Goal: Obtain resource: Obtain resource

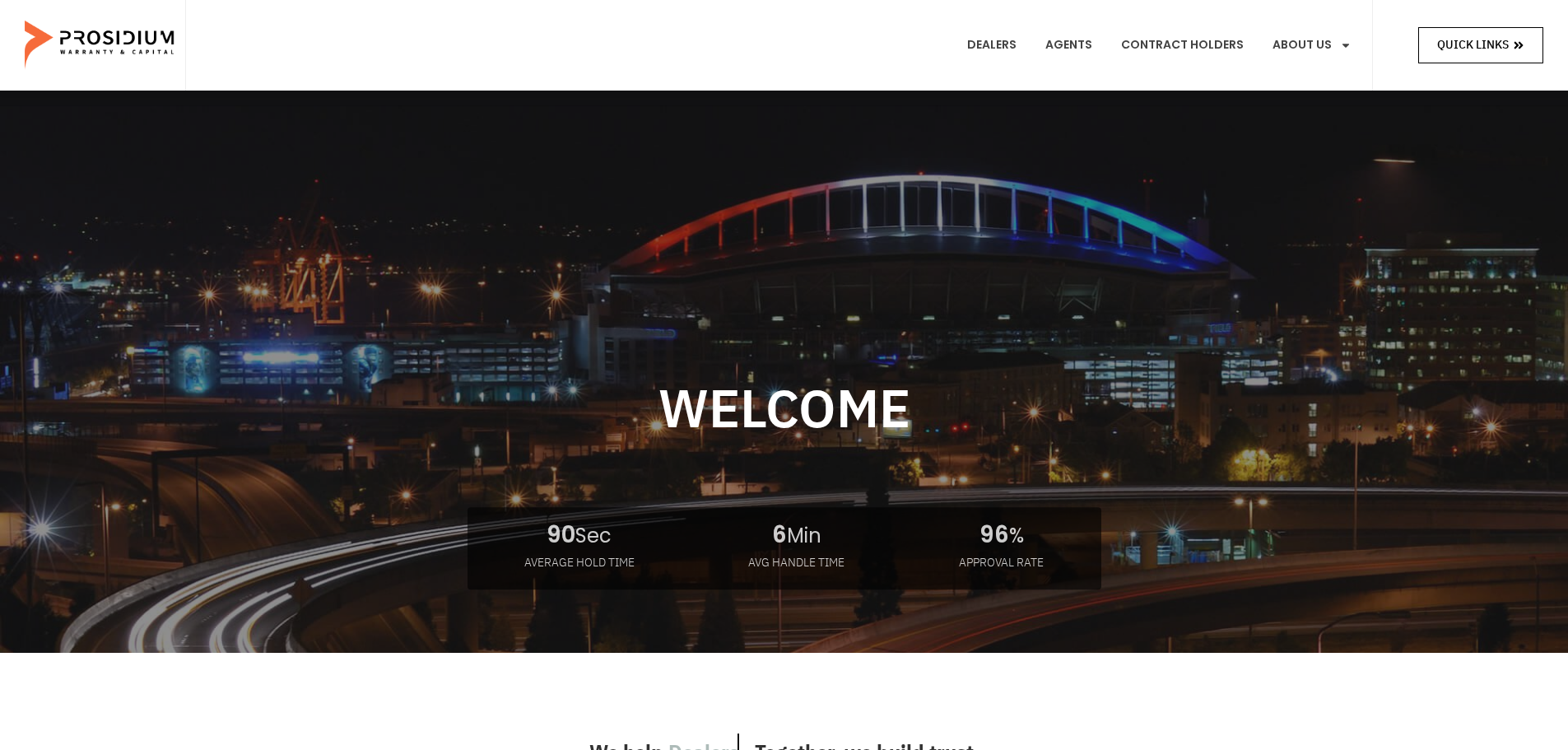
click at [1520, 44] on icon at bounding box center [1518, 45] width 9 height 8
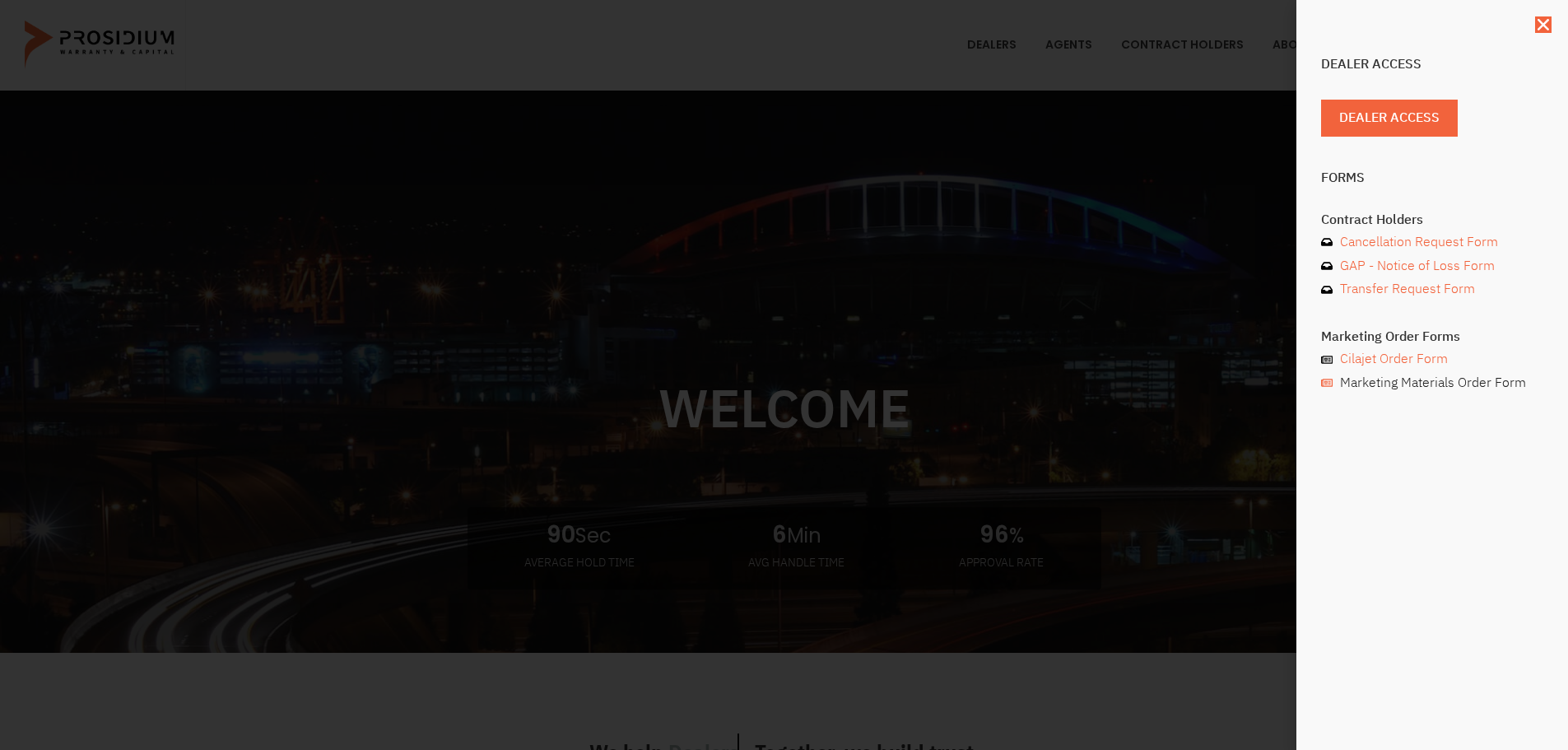
click at [1372, 385] on span "Marketing Materials Order Form" at bounding box center [1431, 383] width 190 height 24
click at [1359, 117] on span "Dealer Access" at bounding box center [1395, 118] width 100 height 24
click at [1544, 24] on icon "Close" at bounding box center [1544, 25] width 17 height 17
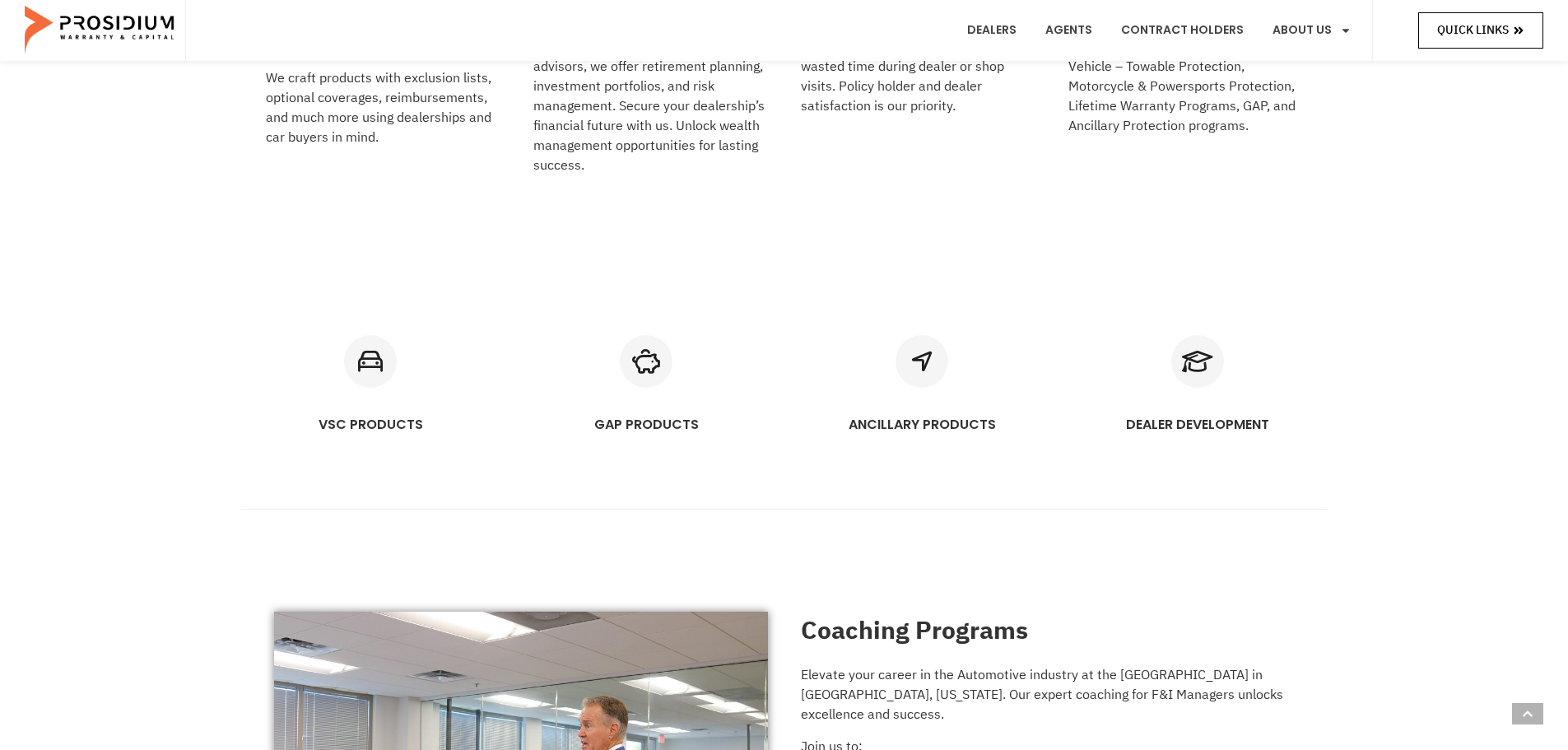
scroll to position [987, 0]
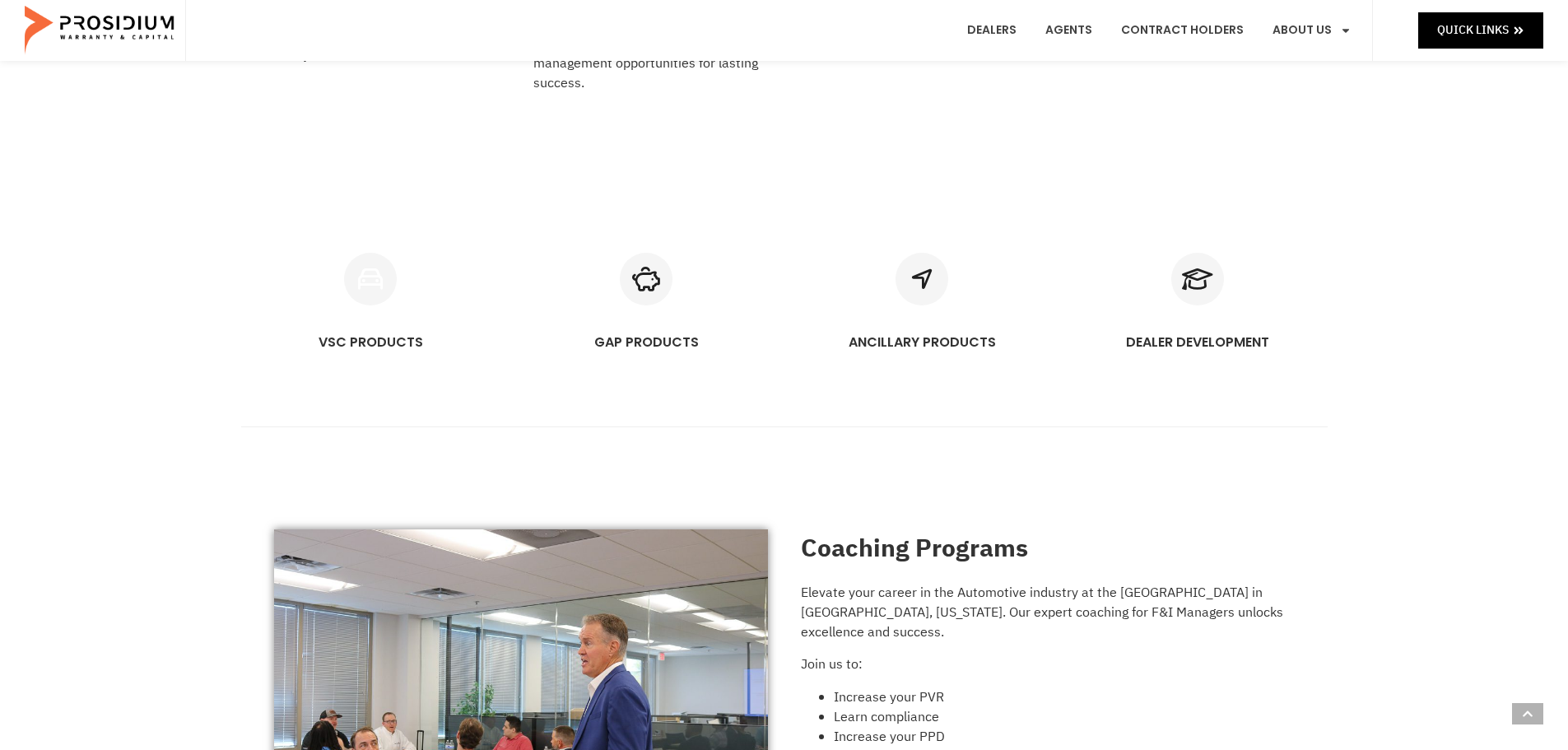
click at [384, 344] on link "VSC PRODUCTS" at bounding box center [370, 342] width 104 height 19
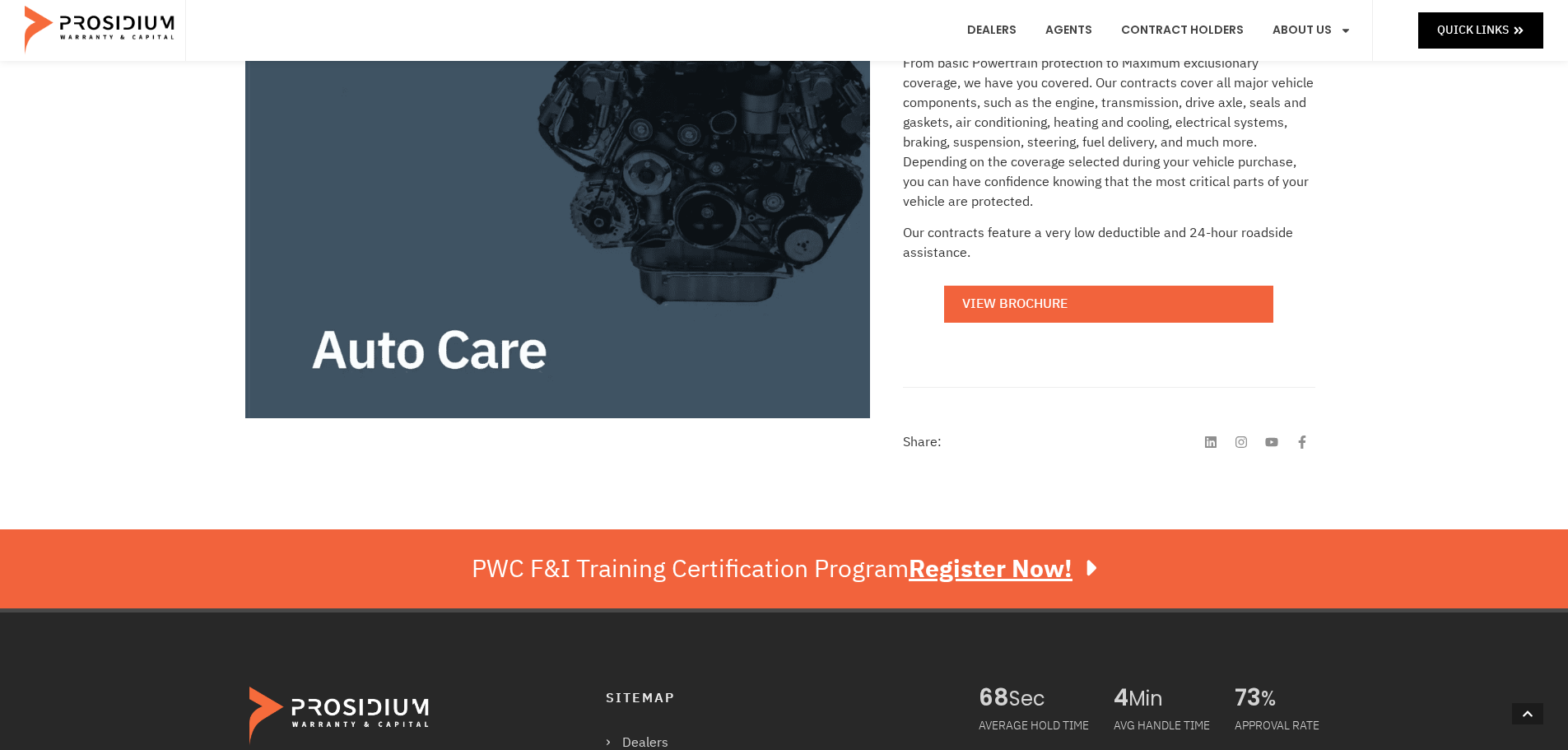
scroll to position [433, 0]
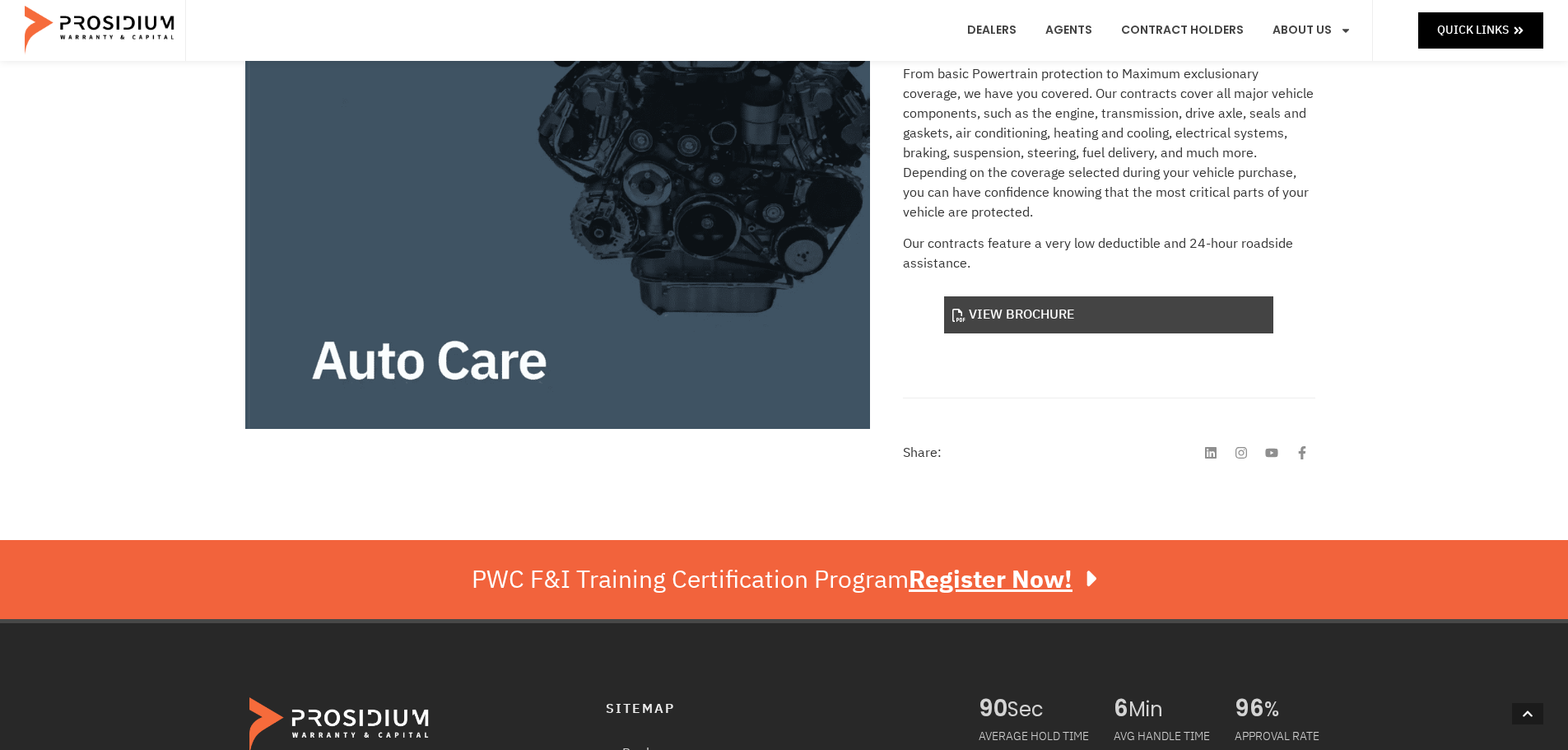
click at [1037, 308] on link "View Brochure" at bounding box center [1108, 315] width 329 height 37
